Goal: Transaction & Acquisition: Subscribe to service/newsletter

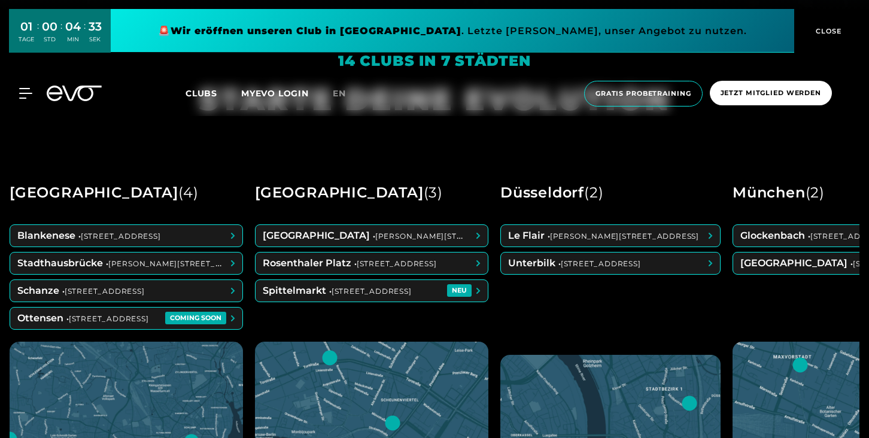
scroll to position [437, 0]
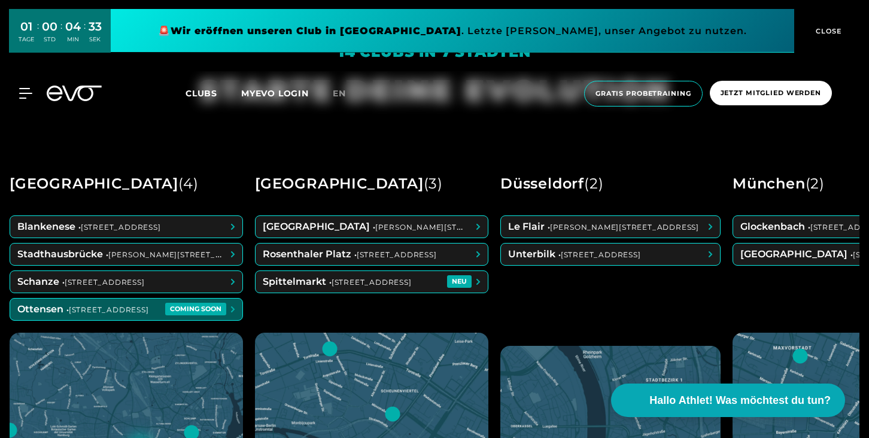
click at [142, 314] on span at bounding box center [126, 310] width 232 height 22
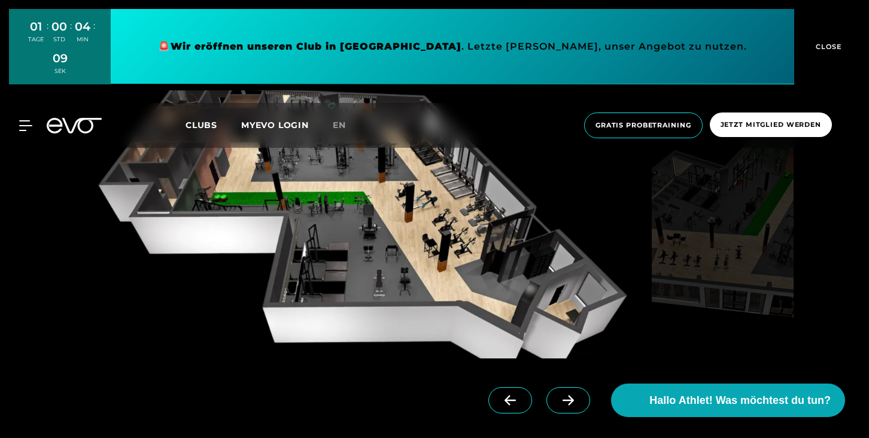
scroll to position [1044, 0]
click at [550, 414] on link at bounding box center [570, 412] width 48 height 48
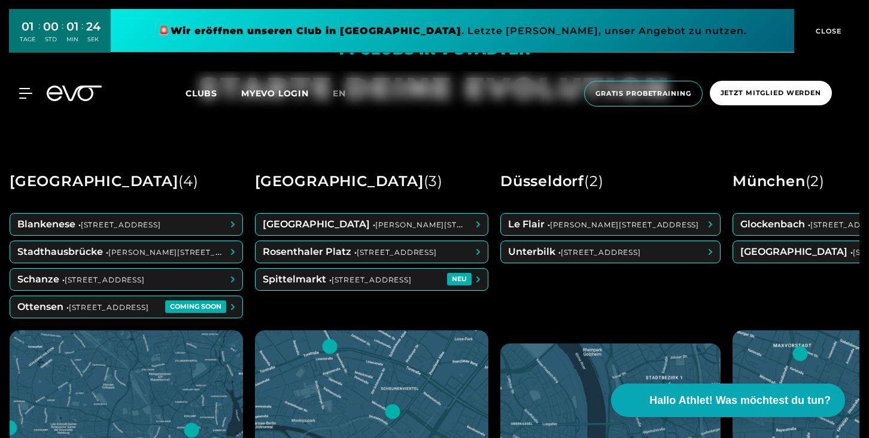
scroll to position [464, 0]
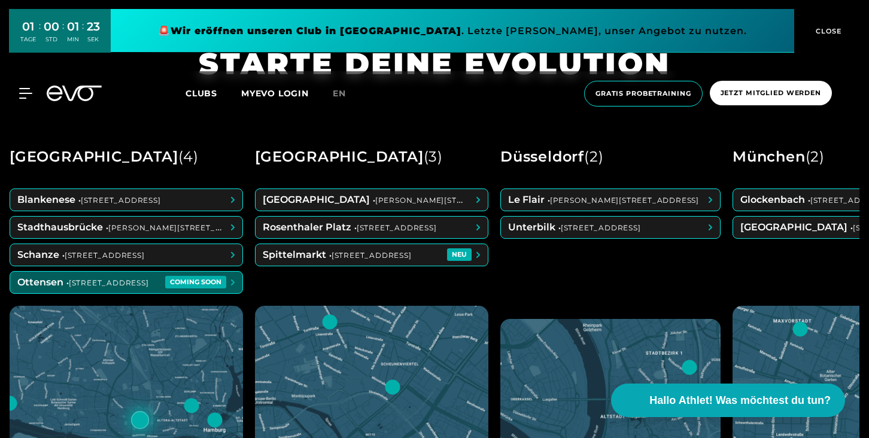
click at [180, 281] on span at bounding box center [126, 283] width 232 height 22
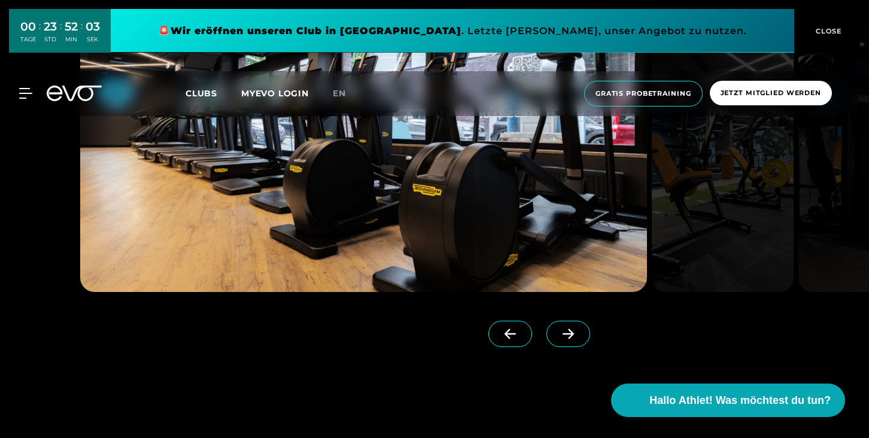
scroll to position [1786, 0]
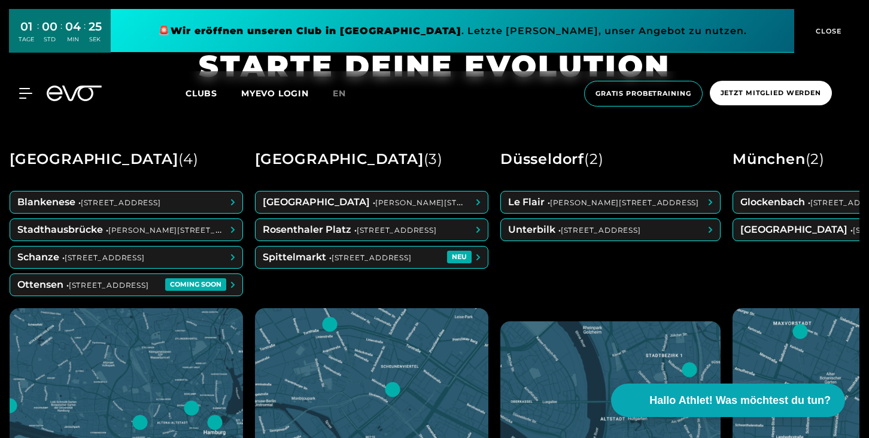
scroll to position [457, 0]
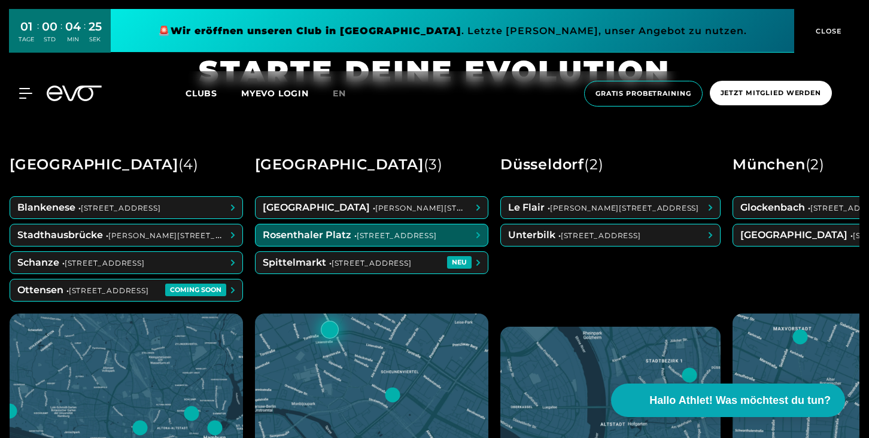
click at [352, 244] on span at bounding box center [372, 235] width 232 height 22
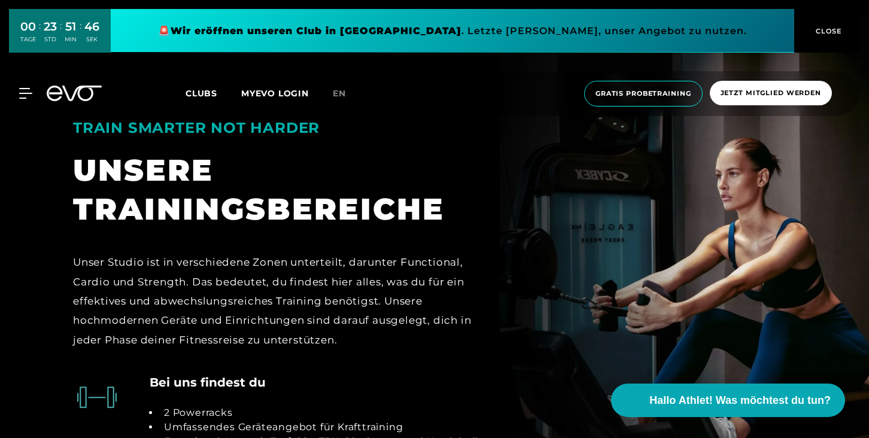
scroll to position [2278, 0]
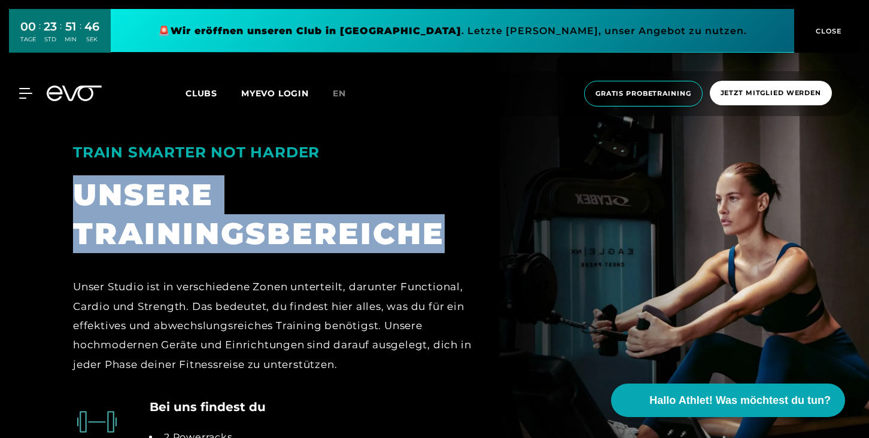
drag, startPoint x: 83, startPoint y: 172, endPoint x: 461, endPoint y: 202, distance: 379.9
click at [461, 202] on div "UNSERE TRAININGSBEREICHE" at bounding box center [279, 214] width 412 height 78
copy div "UNSERE TRAININGSBEREICHE"
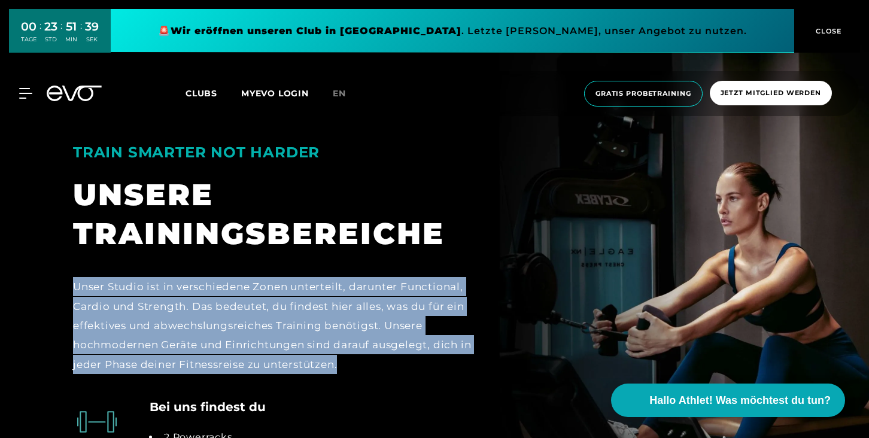
drag, startPoint x: 74, startPoint y: 263, endPoint x: 404, endPoint y: 341, distance: 339.9
click at [404, 341] on div "Unser Studio ist in verschiedene Zonen unterteilt, darunter Functional, Cardio …" at bounding box center [279, 325] width 412 height 96
copy div "Unser Studio ist in verschiedene Zonen unterteilt, darunter Functional, Cardio …"
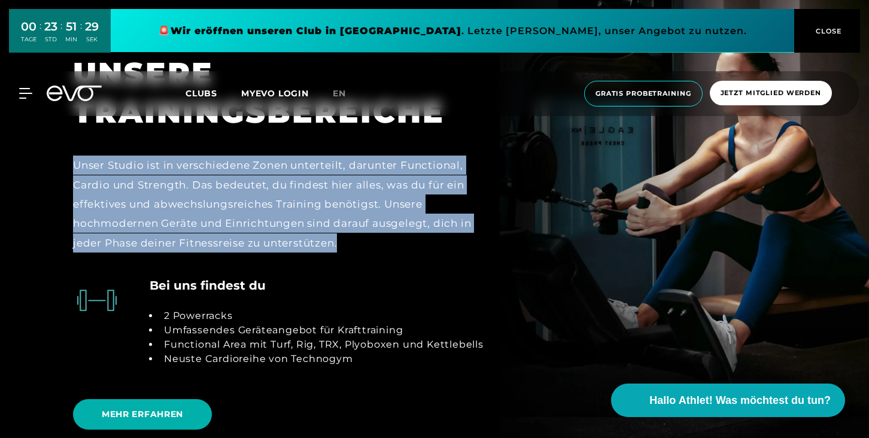
scroll to position [2419, 0]
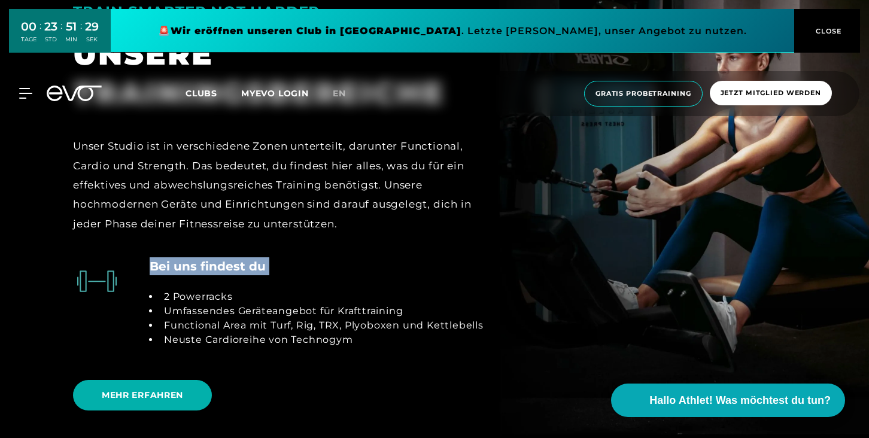
drag, startPoint x: 150, startPoint y: 246, endPoint x: 303, endPoint y: 239, distance: 153.9
click at [303, 257] on div "Bei uns findest du 2 Powerracks Umfassendes Geräteangebot für Krafttraining Fun…" at bounding box center [317, 309] width 334 height 104
copy h4 "Bei uns findest du"
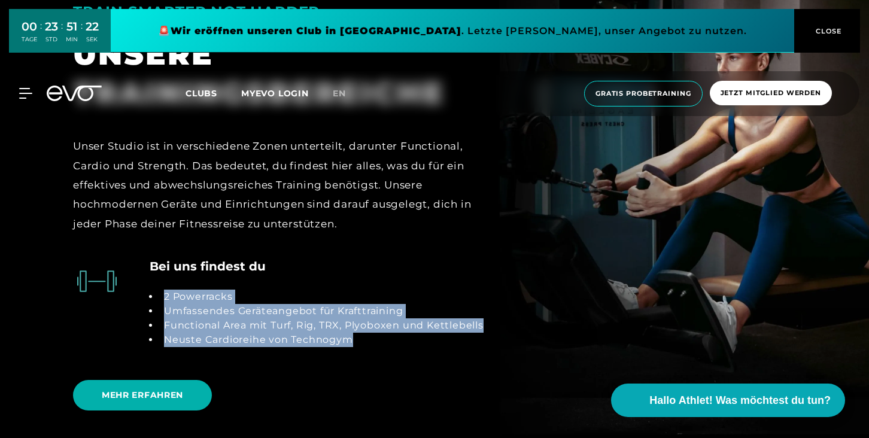
drag, startPoint x: 355, startPoint y: 319, endPoint x: 156, endPoint y: 282, distance: 202.6
click at [156, 290] on ul "2 Powerracks Umfassendes Geräteangebot für Krafttraining Functional Area mit Tu…" at bounding box center [317, 318] width 334 height 57
copy ul "2 Powerracks Umfassendes Geräteangebot für Krafttraining Functional Area mit Tu…"
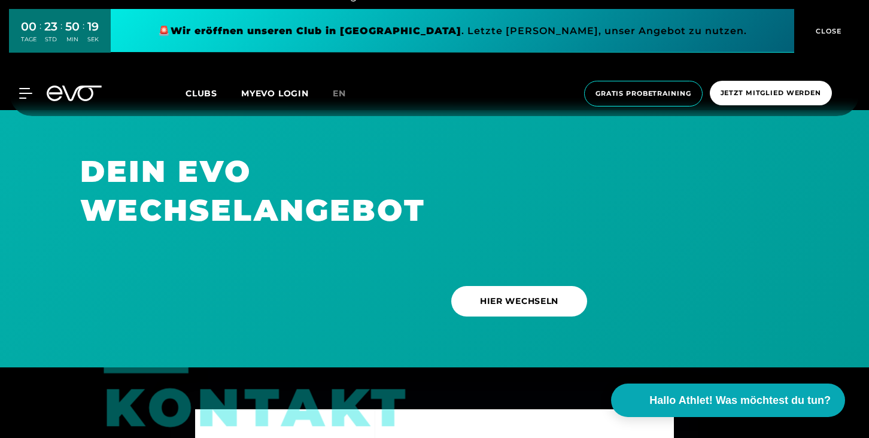
scroll to position [3319, 0]
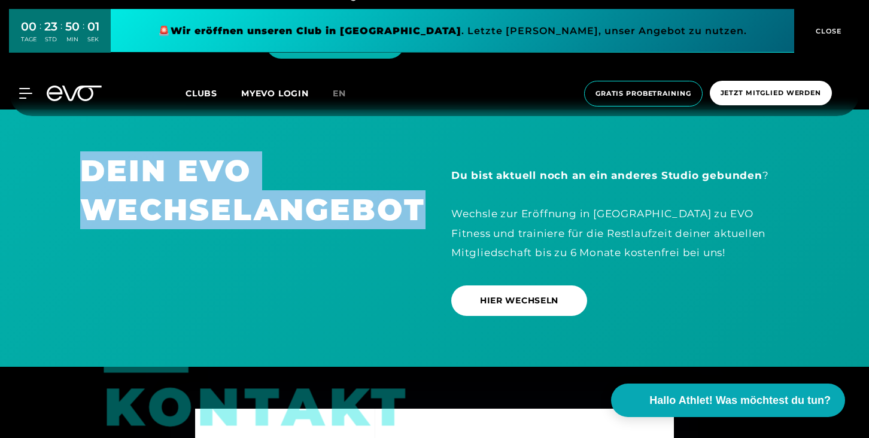
drag, startPoint x: 87, startPoint y: 144, endPoint x: 427, endPoint y: 194, distance: 344.1
click at [427, 194] on div "DEIN EVO WECHSELANGEBOT" at bounding box center [248, 238] width 371 height 174
copy h1 "DEIN EVO WECHSELANGEBOT"
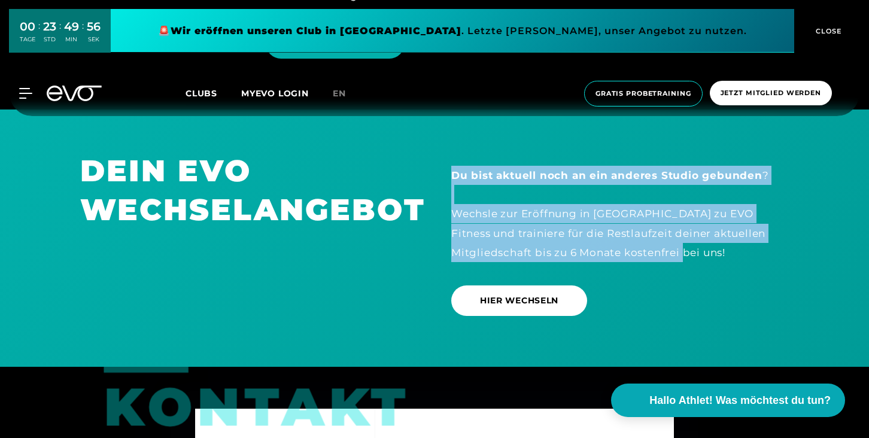
drag, startPoint x: 454, startPoint y: 153, endPoint x: 661, endPoint y: 231, distance: 220.6
click at [661, 231] on div "Du bist aktuell noch an ein anderes Studio gebunden ? Wechsle zur Eröffnung in …" at bounding box center [619, 214] width 337 height 96
copy div "Du bist aktuell noch an ein anderes Studio gebunden ? Wechsle zur Eröffnung in …"
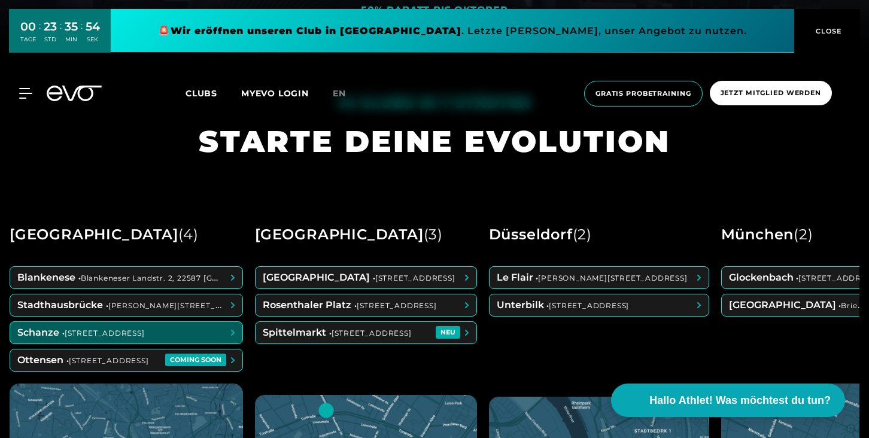
scroll to position [389, 0]
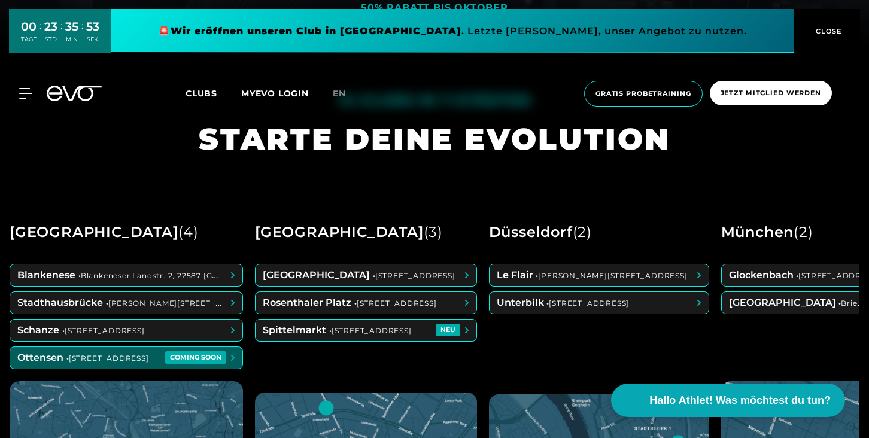
click at [114, 355] on span at bounding box center [126, 358] width 232 height 22
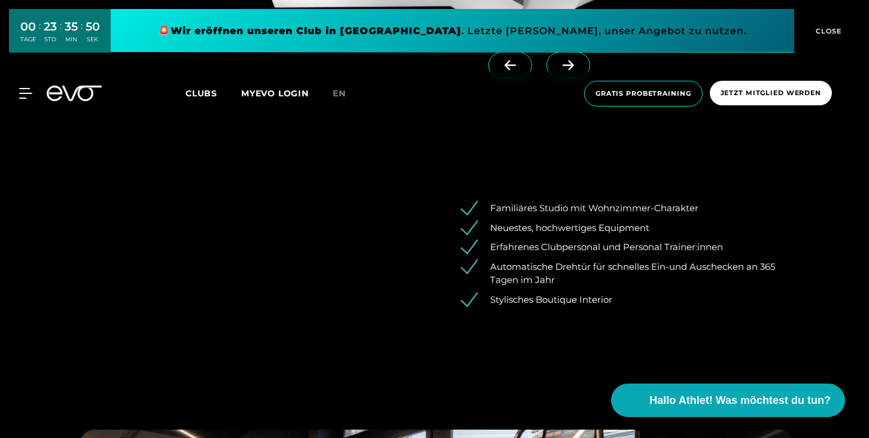
scroll to position [1410, 0]
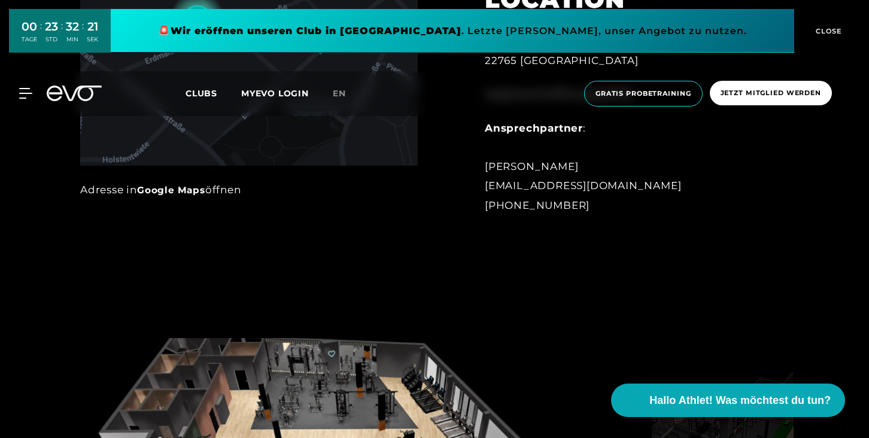
scroll to position [795, 0]
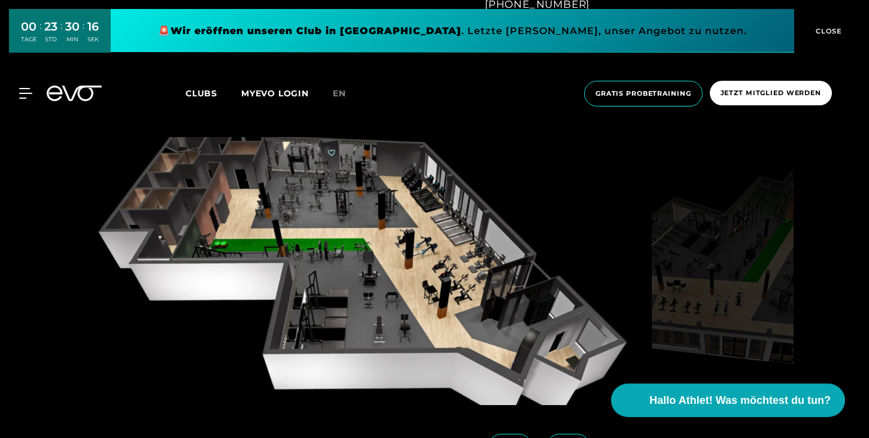
scroll to position [1129, 0]
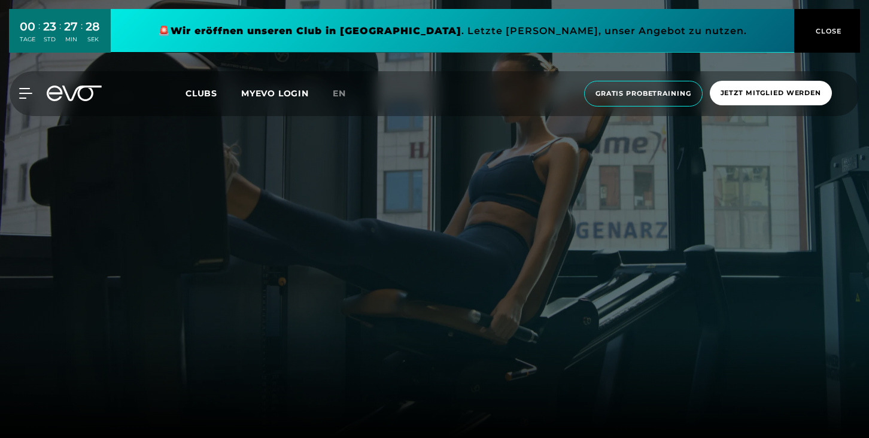
scroll to position [1129, 0]
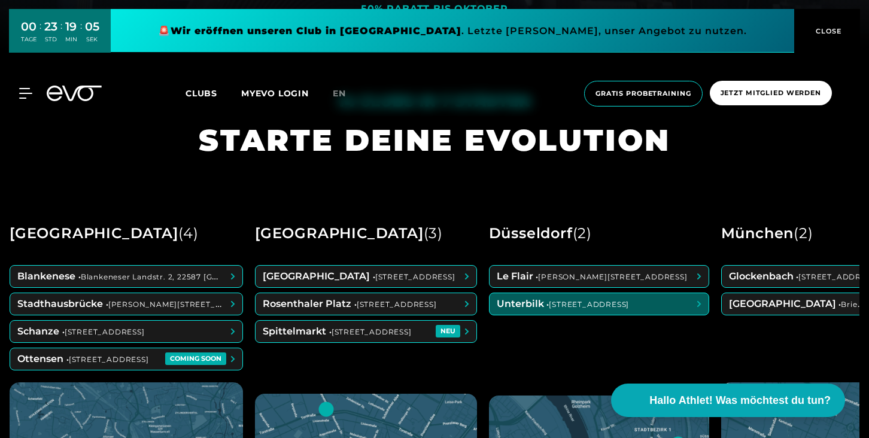
scroll to position [402, 0]
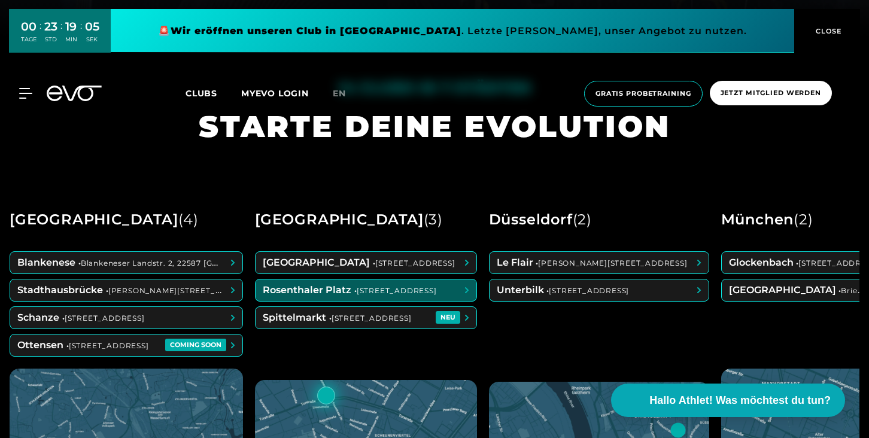
click at [330, 293] on span at bounding box center [366, 290] width 221 height 22
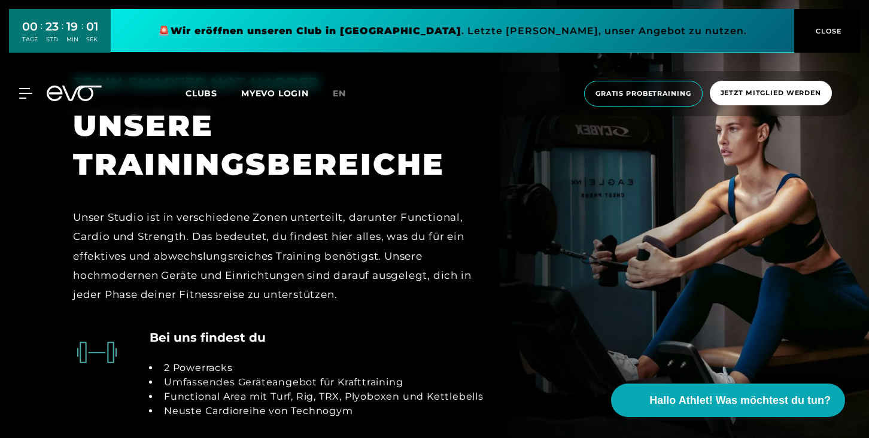
scroll to position [2322, 0]
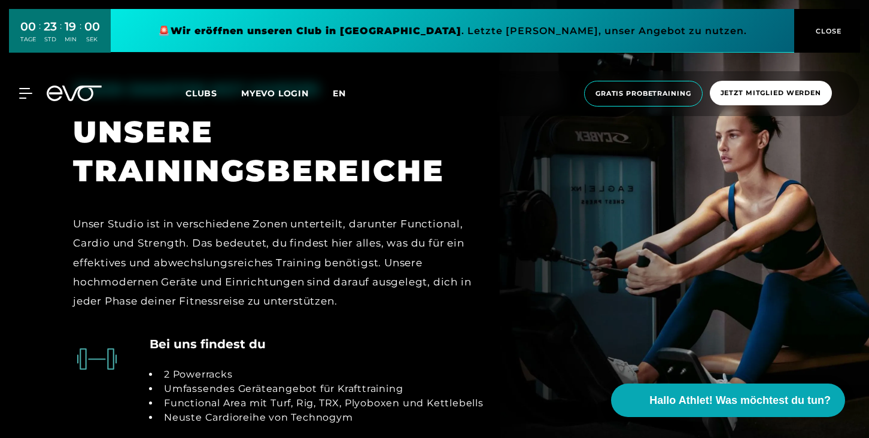
click at [341, 93] on span "en" at bounding box center [339, 93] width 13 height 11
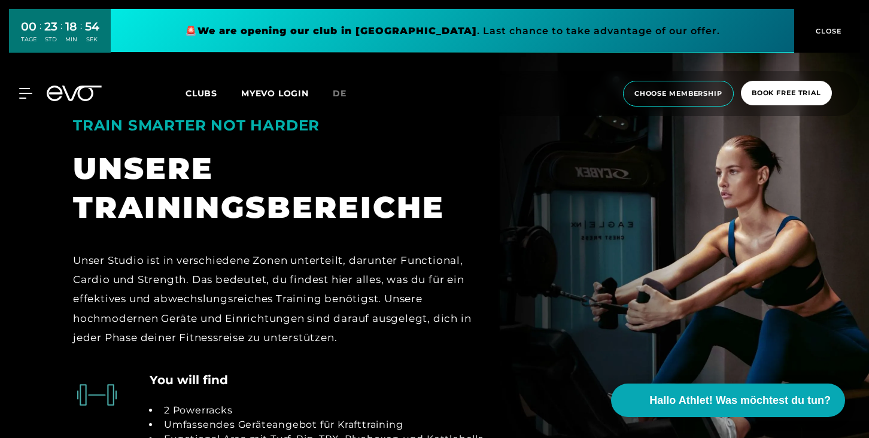
scroll to position [2219, 0]
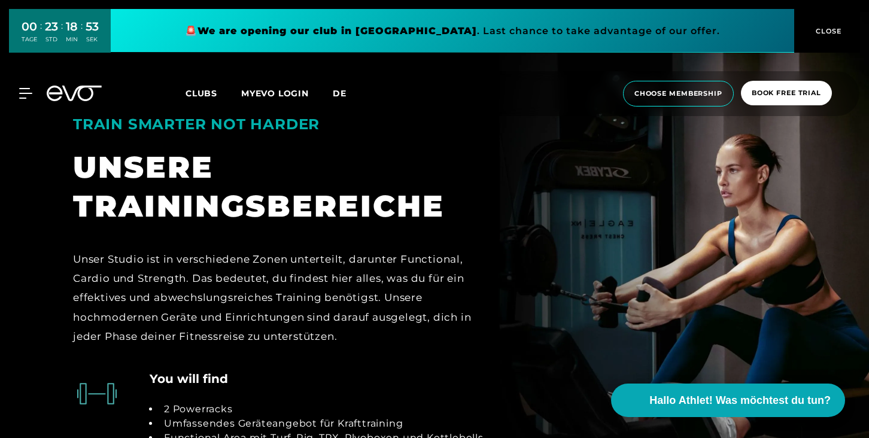
click at [338, 93] on span "de" at bounding box center [340, 93] width 14 height 11
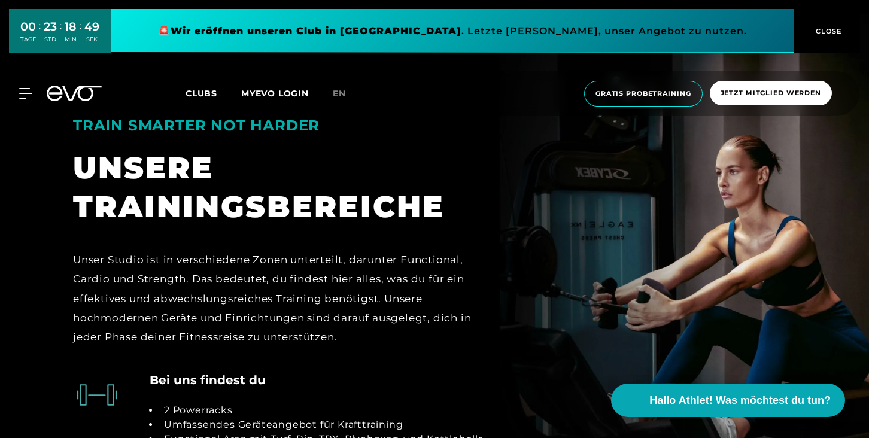
scroll to position [2222, 0]
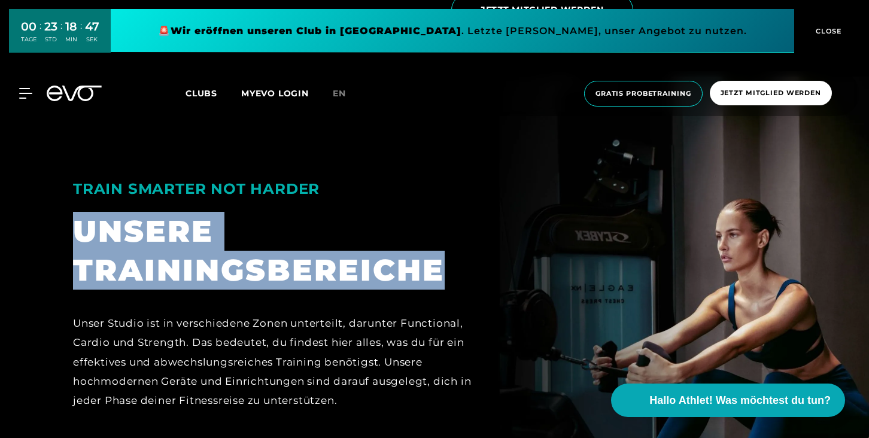
drag, startPoint x: 77, startPoint y: 225, endPoint x: 448, endPoint y: 267, distance: 373.9
click at [448, 267] on div "UNSERE TRAININGSBEREICHE" at bounding box center [279, 251] width 412 height 78
copy div "UNSERE TRAININGSBEREICHE"
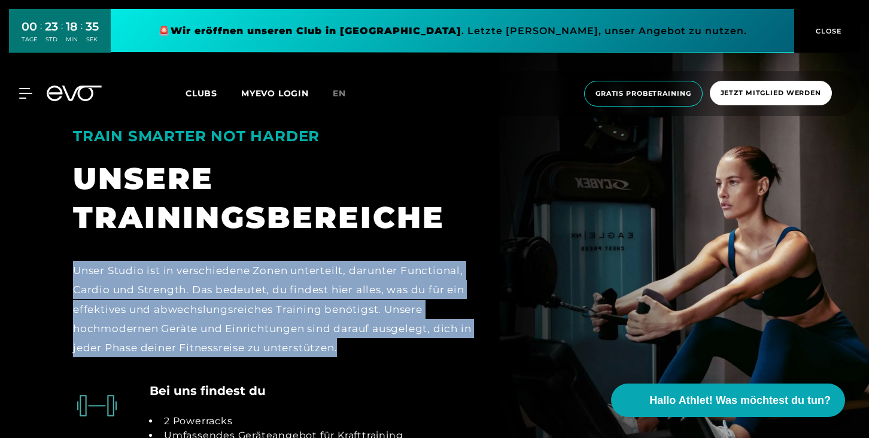
drag, startPoint x: 75, startPoint y: 270, endPoint x: 417, endPoint y: 345, distance: 349.6
click at [417, 345] on div "Unser Studio ist in verschiedene Zonen unterteilt, darunter Functional, Cardio …" at bounding box center [279, 309] width 412 height 96
copy div "Unser Studio ist in verschiedene Zonen unterteilt, darunter Functional, Cardio …"
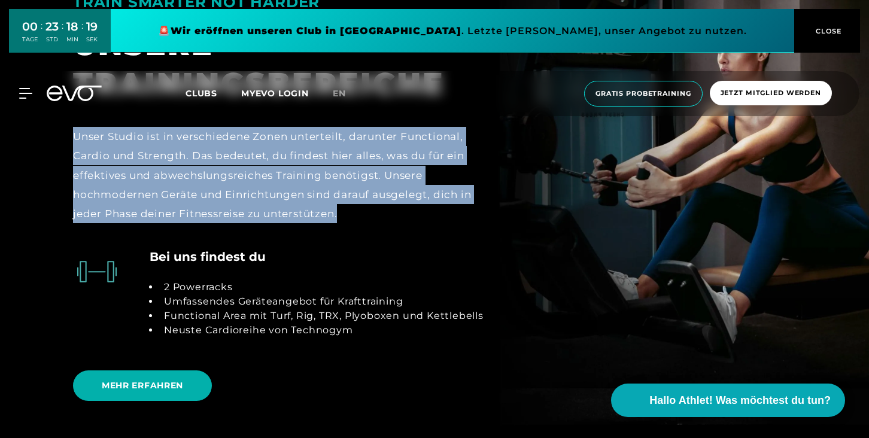
scroll to position [2431, 0]
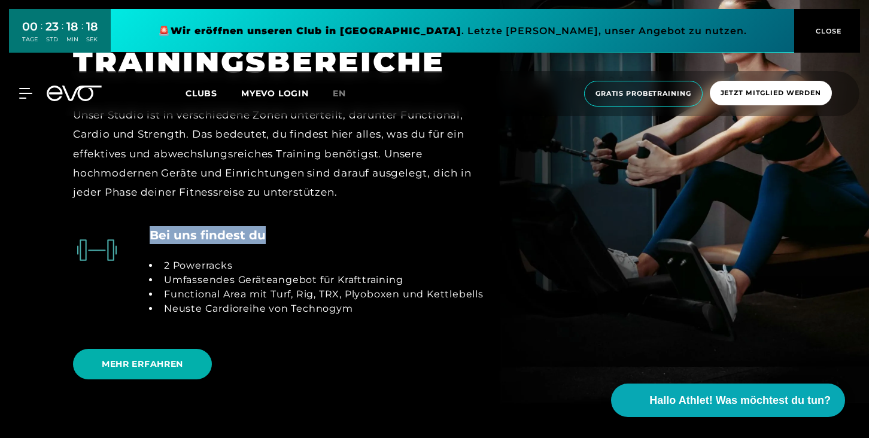
drag, startPoint x: 266, startPoint y: 232, endPoint x: 143, endPoint y: 231, distance: 123.3
click at [143, 231] on div "Bei uns findest du 2 Powerracks Umfassendes Geräteangebot für Krafttraining Fun…" at bounding box center [278, 278] width 410 height 104
copy div "Bei uns findest du"
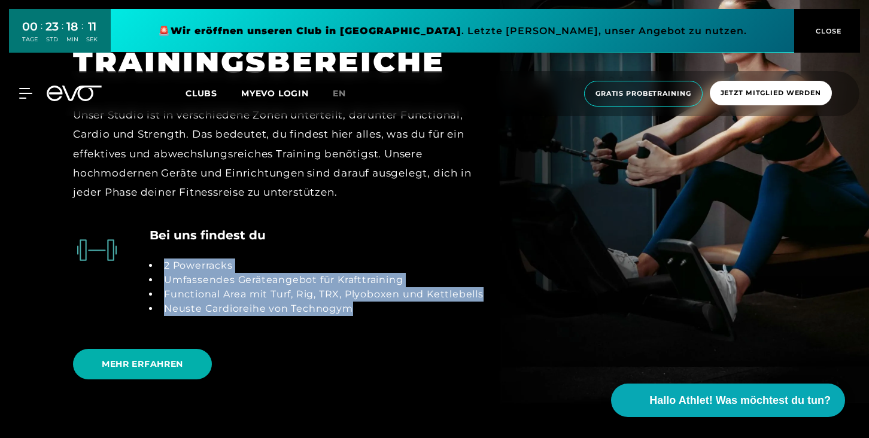
drag, startPoint x: 351, startPoint y: 306, endPoint x: 160, endPoint y: 266, distance: 195.5
click at [160, 266] on ul "2 Powerracks Umfassendes Geräteangebot für Krafttraining Functional Area mit Tu…" at bounding box center [317, 286] width 334 height 57
copy ul "2 Powerracks Umfassendes Geräteangebot für Krafttraining Functional Area mit Tu…"
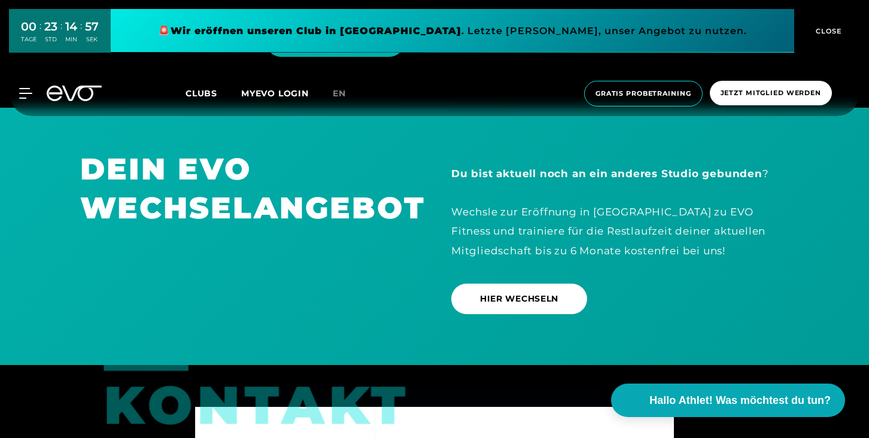
scroll to position [3303, 0]
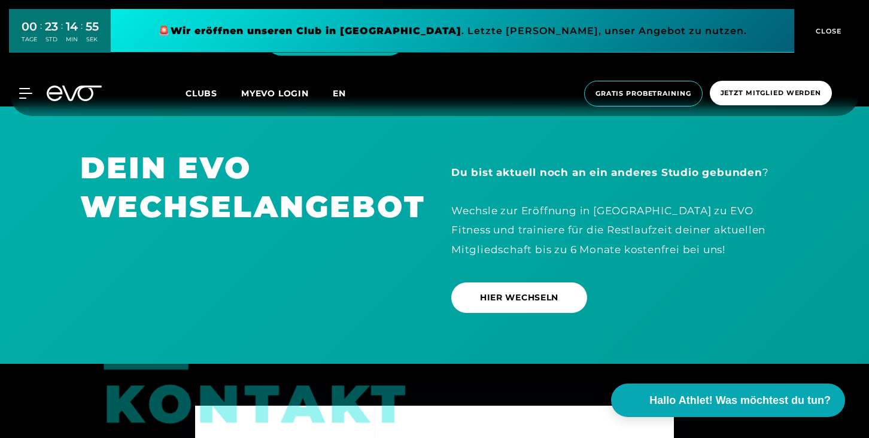
click at [341, 89] on span "en" at bounding box center [339, 93] width 13 height 11
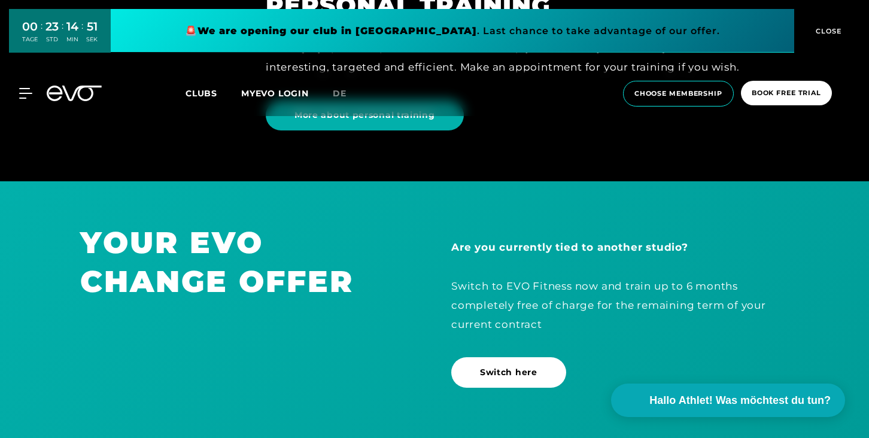
scroll to position [3211, 0]
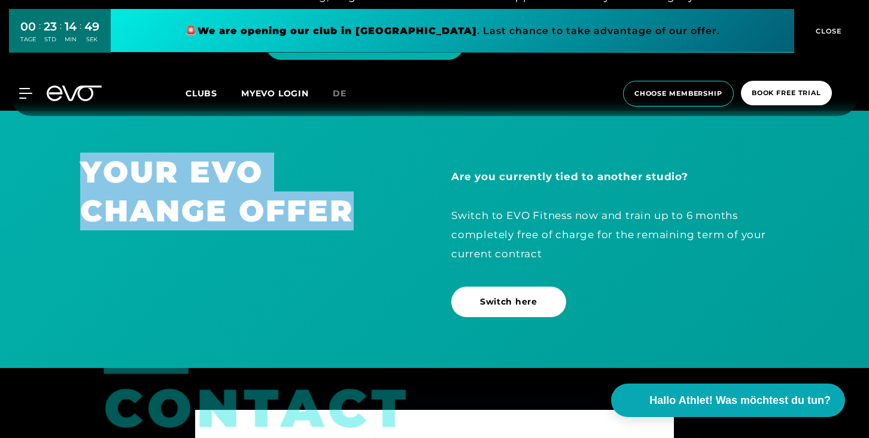
drag, startPoint x: 82, startPoint y: 148, endPoint x: 364, endPoint y: 203, distance: 287.0
click at [364, 203] on h1 "YOUR EVO CHANGE OFFER" at bounding box center [248, 192] width 337 height 78
copy h1 "YOUR EVO CHANGE OFFER"
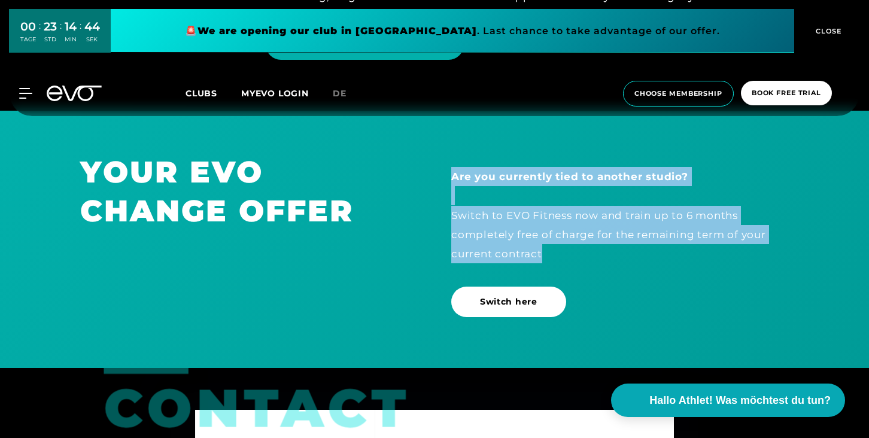
drag, startPoint x: 454, startPoint y: 154, endPoint x: 587, endPoint y: 238, distance: 157.6
click at [587, 238] on div "Are you currently tied to another studio? Switch to EVO Fitness now and train u…" at bounding box center [619, 215] width 337 height 96
copy div "Are you currently tied to another studio? Switch to EVO Fitness now and train u…"
click at [685, 95] on span "choose membership" at bounding box center [678, 94] width 88 height 10
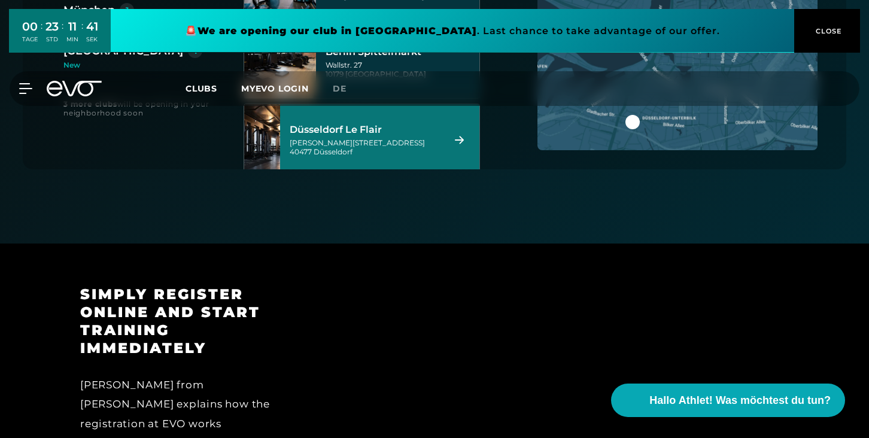
click at [407, 153] on div "Marc-Chagall-Straße 2 40477 Düsseldorf" at bounding box center [365, 147] width 150 height 18
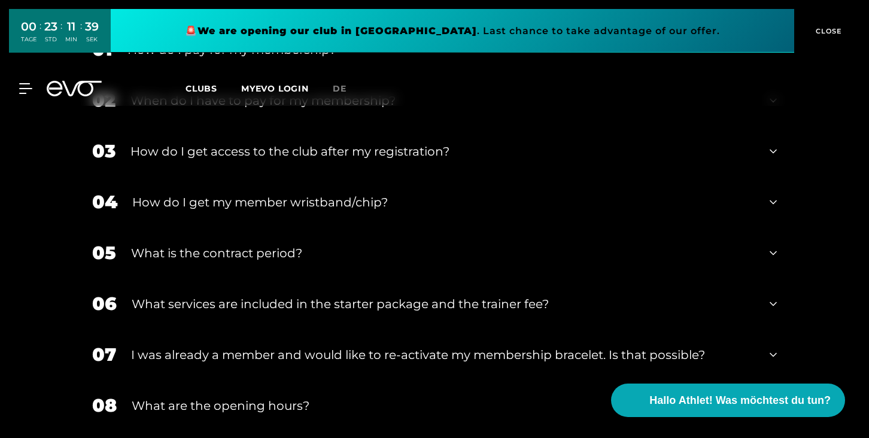
scroll to position [2443, 0]
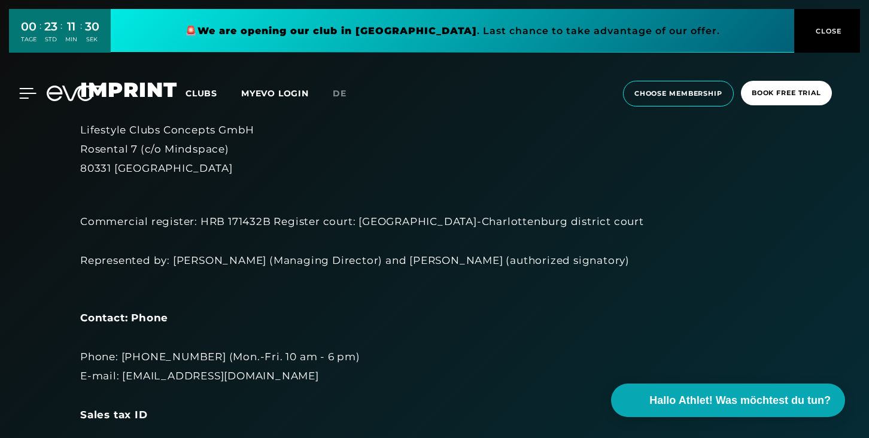
click at [20, 97] on icon at bounding box center [27, 93] width 17 height 11
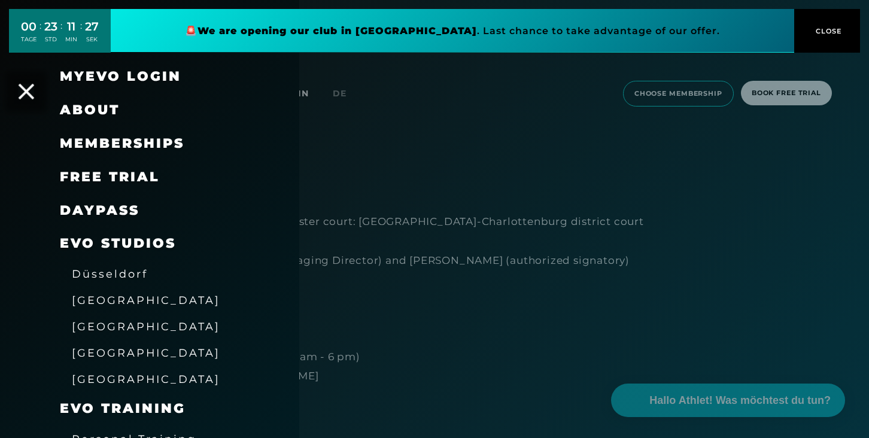
click at [25, 90] on icon at bounding box center [27, 92] width 16 height 16
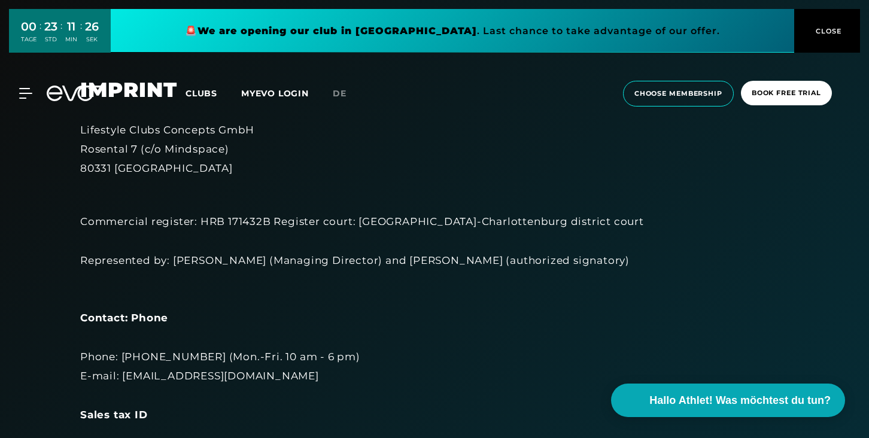
click at [348, 89] on link "de" at bounding box center [347, 94] width 28 height 14
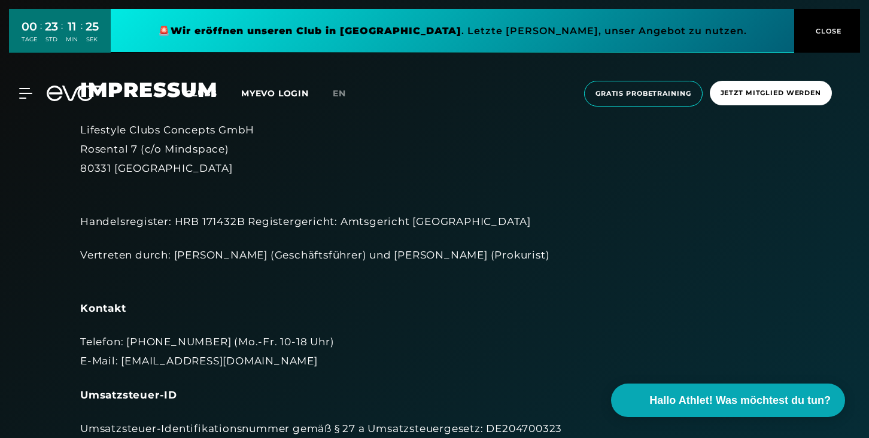
scroll to position [609, 0]
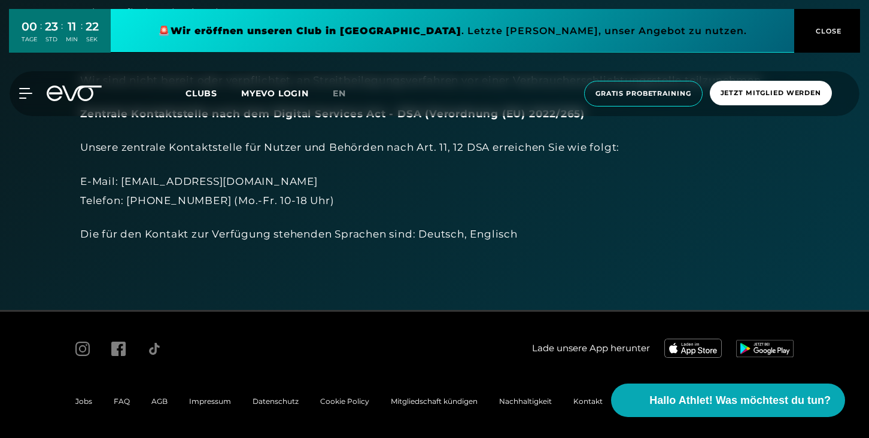
click at [271, 402] on span "Datenschutz" at bounding box center [276, 401] width 46 height 9
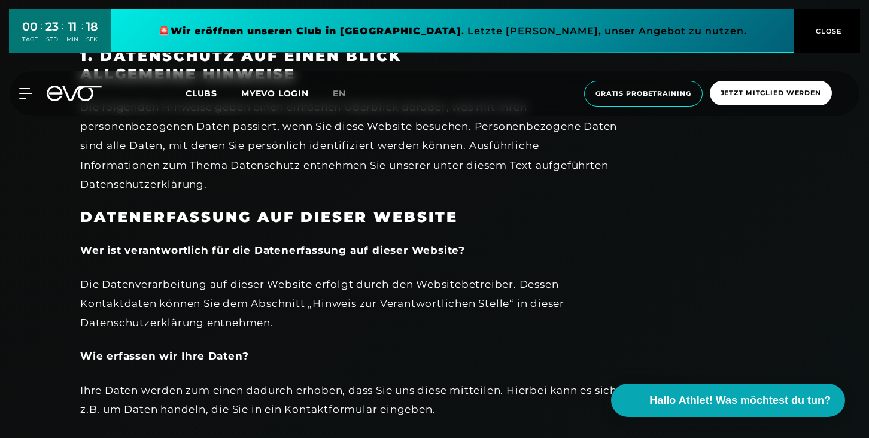
scroll to position [72, 0]
click at [831, 26] on span "CLOSE" at bounding box center [827, 31] width 29 height 11
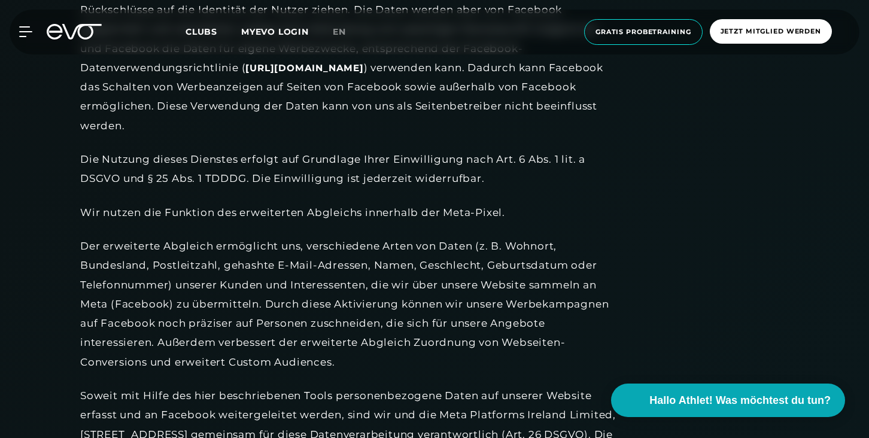
scroll to position [15585, 0]
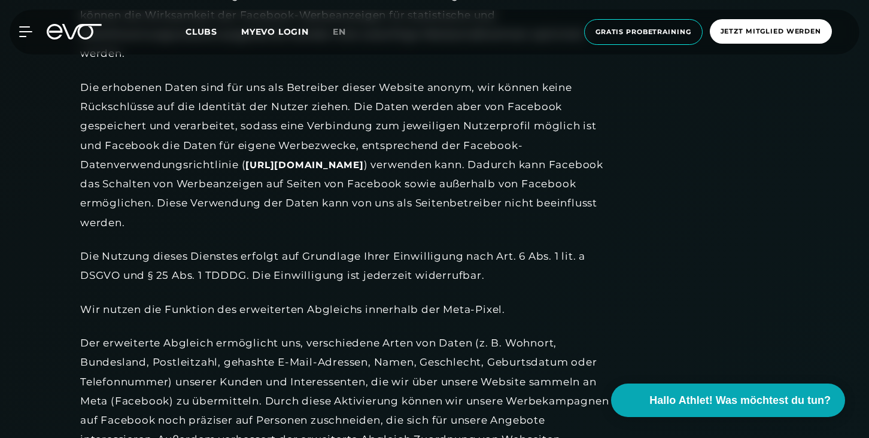
click at [22, 44] on div "MyEVO Login Über EVO Mitgliedschaften Probetraining TAGESPASS EVO Studios Düsse…" at bounding box center [434, 32] width 864 height 45
click at [22, 24] on div "MyEVO Login Über EVO Mitgliedschaften Probetraining TAGESPASS EVO Studios Düsse…" at bounding box center [434, 32] width 864 height 45
click at [722, 34] on span "Jetzt Mitglied werden" at bounding box center [770, 31] width 101 height 10
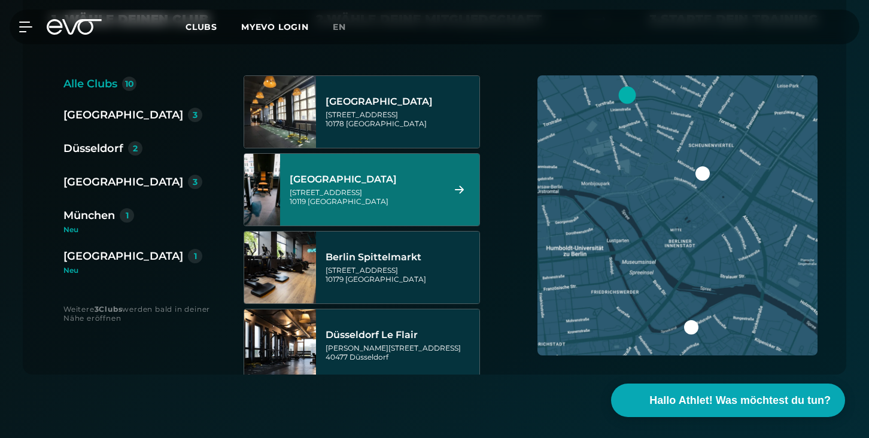
click at [365, 218] on div "Berlin Rosenthaler Platz Torstraße 125 10119 Berlin" at bounding box center [379, 190] width 199 height 72
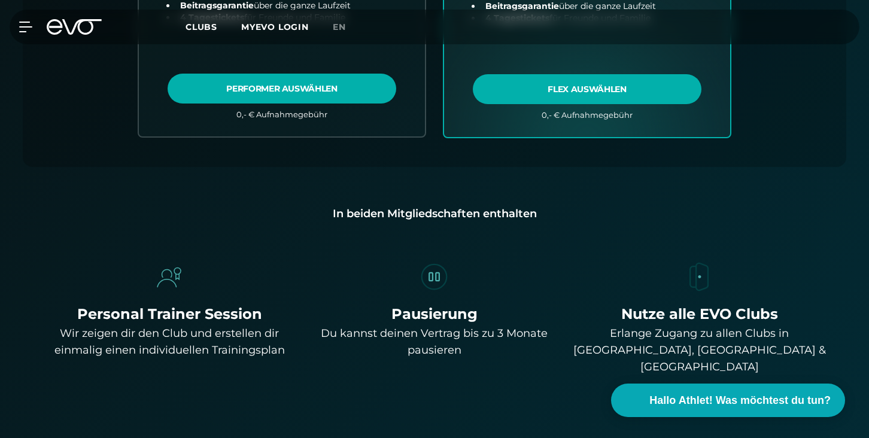
scroll to position [664, 0]
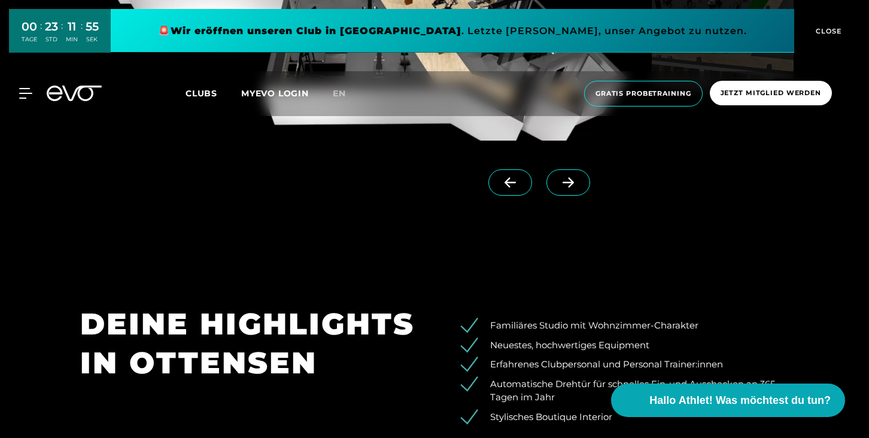
scroll to position [1267, 0]
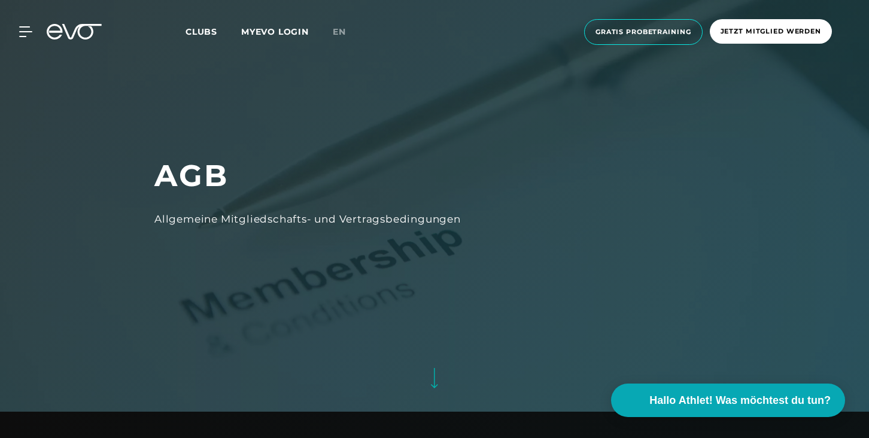
scroll to position [1336, 0]
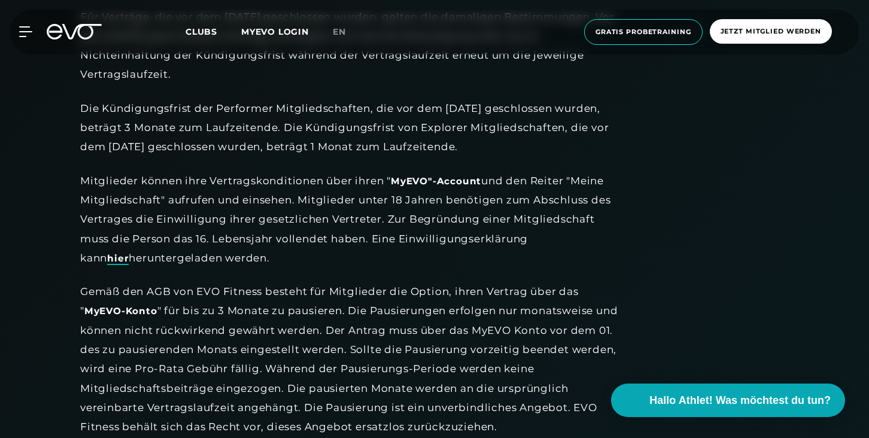
click at [129, 253] on link "hier" at bounding box center [118, 259] width 22 height 13
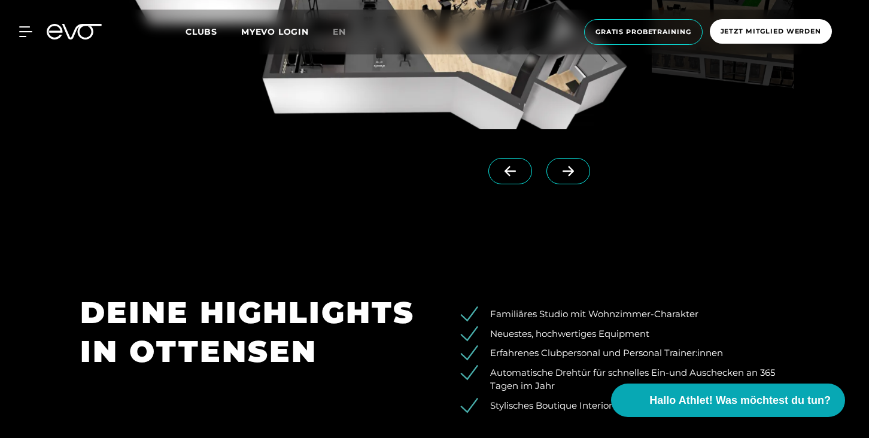
scroll to position [1347, 0]
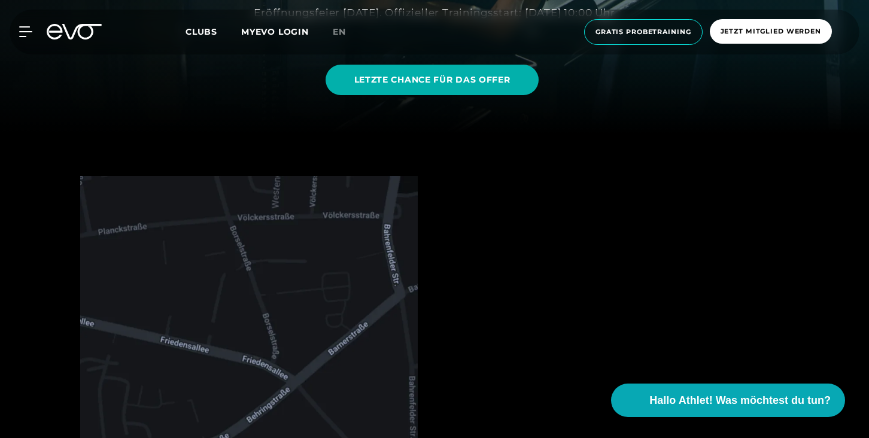
scroll to position [288, 0]
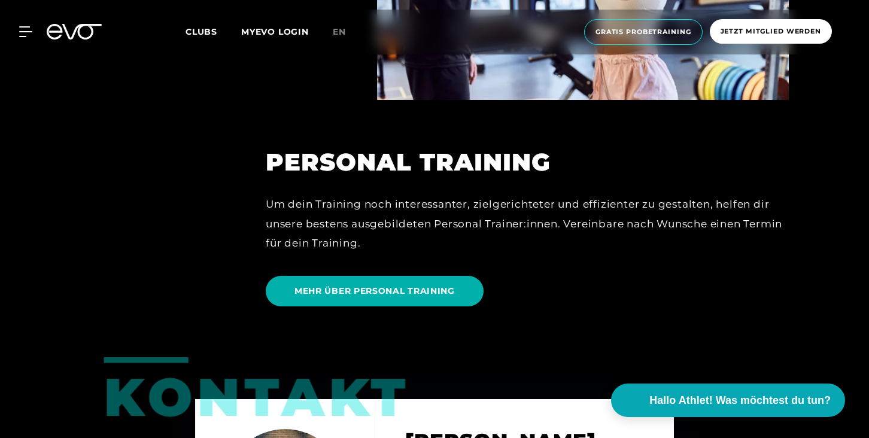
scroll to position [3018, 0]
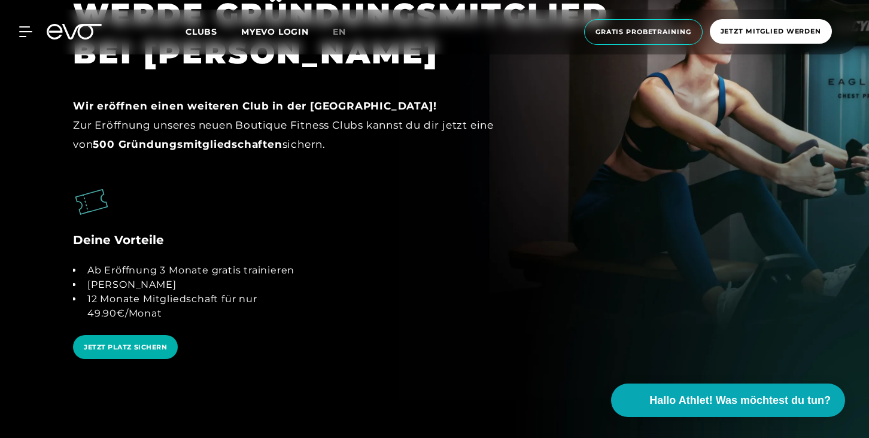
scroll to position [2304, 0]
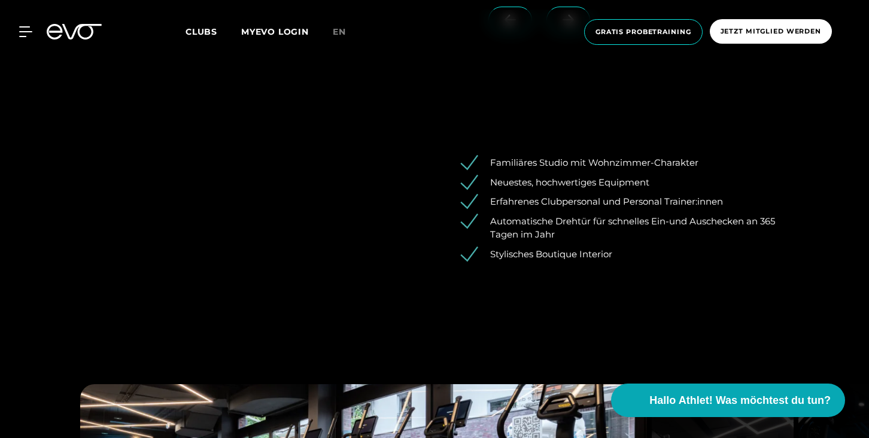
scroll to position [1492, 0]
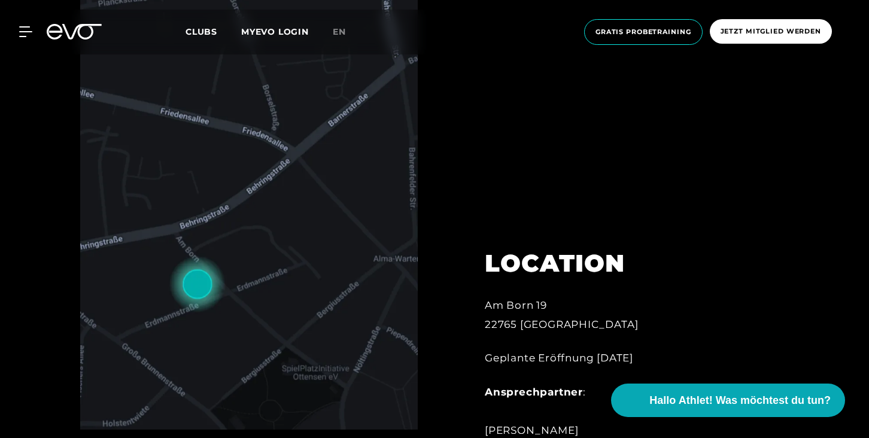
scroll to position [530, 0]
